Goal: Navigation & Orientation: Go to known website

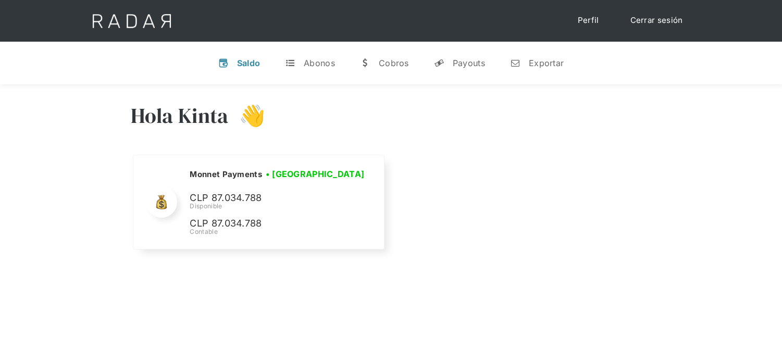
click at [648, 27] on link "Cerrar sesión" at bounding box center [656, 20] width 73 height 20
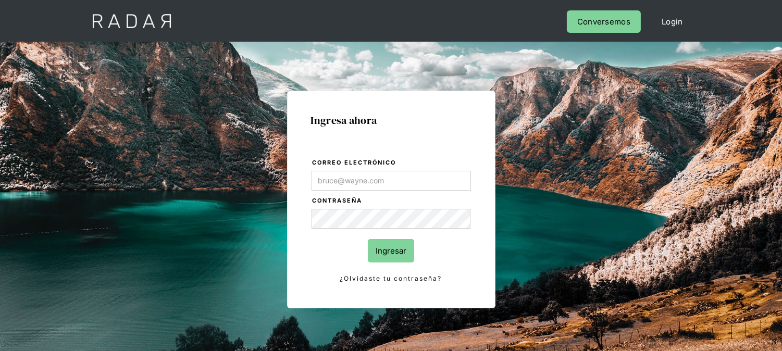
type input "[EMAIL_ADDRESS][DOMAIN_NAME]"
click at [396, 241] on input "Ingresar" at bounding box center [391, 250] width 46 height 23
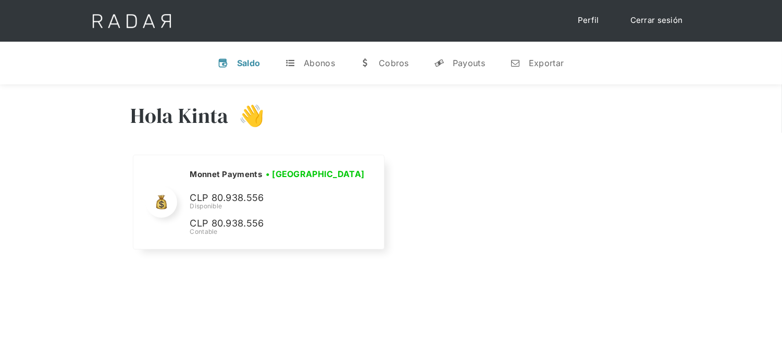
click at [649, 14] on link "Cerrar sesión" at bounding box center [656, 20] width 73 height 20
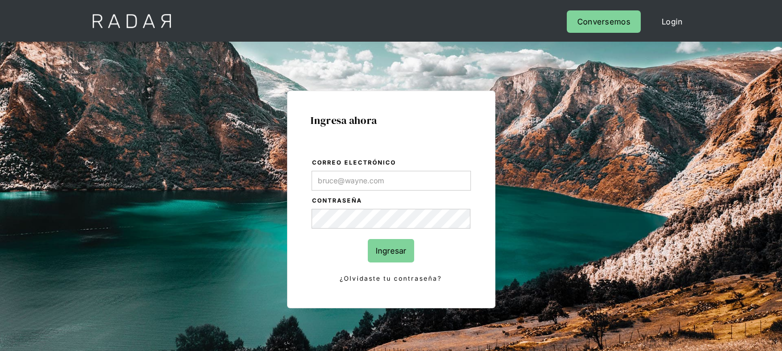
type input "[EMAIL_ADDRESS][DOMAIN_NAME]"
click at [387, 251] on input "Ingresar" at bounding box center [391, 250] width 46 height 23
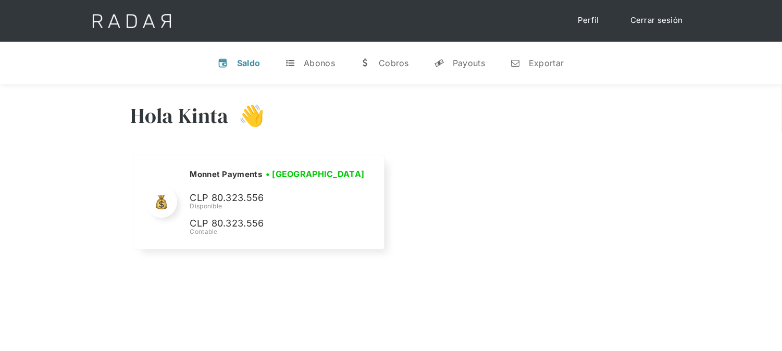
click at [646, 23] on link "Cerrar sesión" at bounding box center [656, 20] width 73 height 20
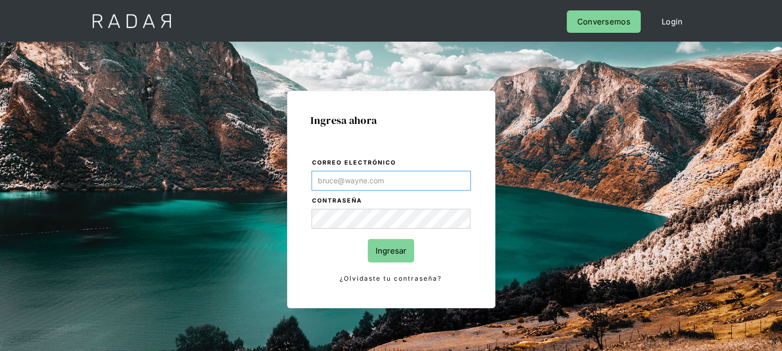
type input "[EMAIL_ADDRESS][DOMAIN_NAME]"
click at [397, 254] on input "Ingresar" at bounding box center [391, 250] width 46 height 23
